Goal: Navigation & Orientation: Find specific page/section

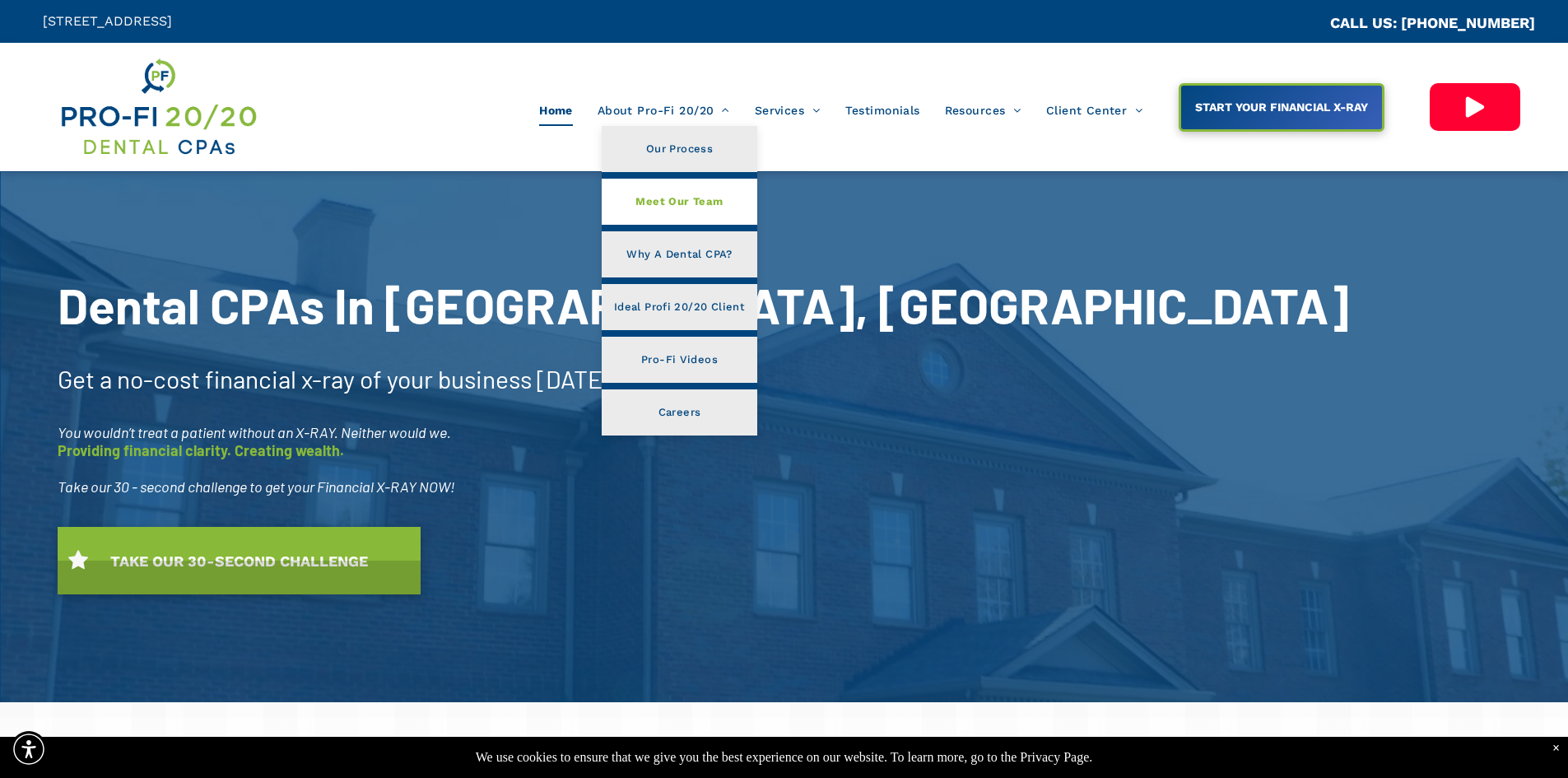
click at [689, 195] on span "Meet Our Team" at bounding box center [678, 201] width 87 height 21
